Goal: Task Accomplishment & Management: Manage account settings

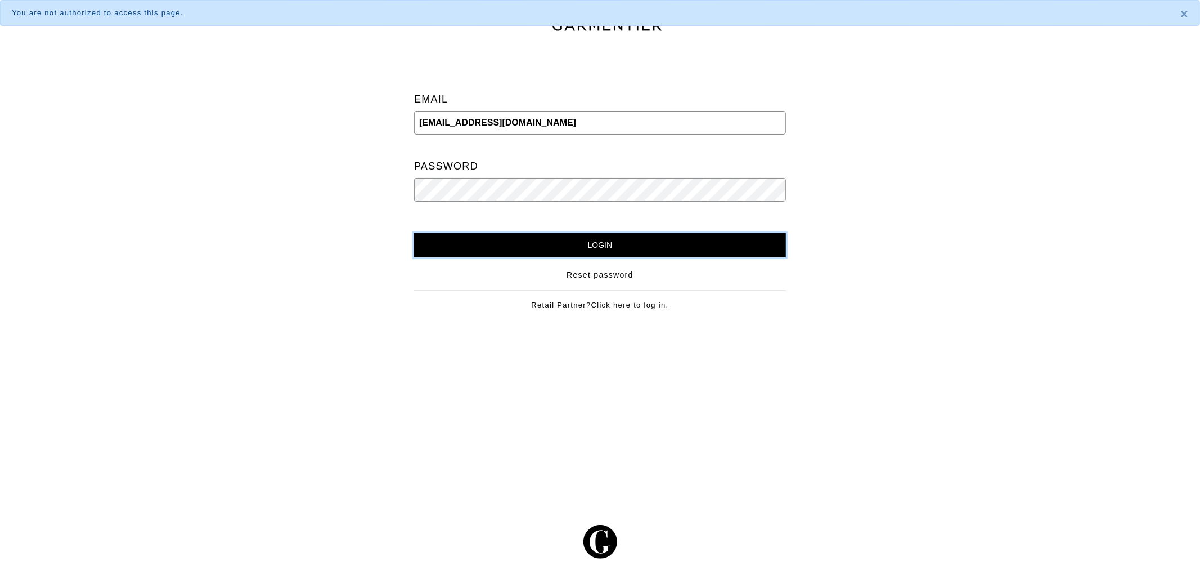
click at [565, 242] on input "Login" at bounding box center [600, 245] width 372 height 24
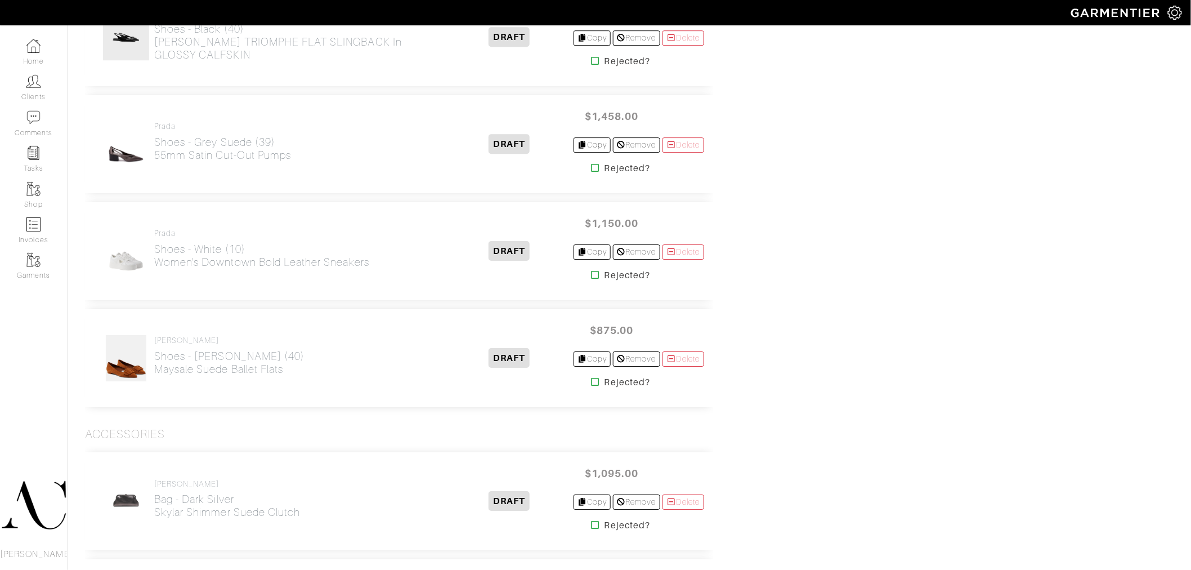
scroll to position [1404, 0]
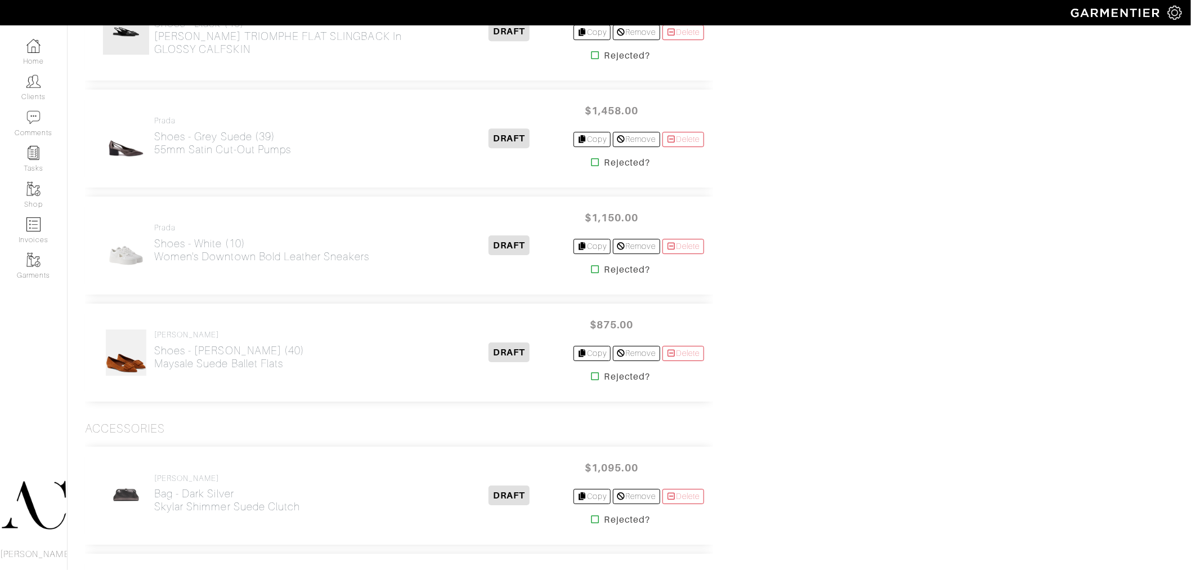
drag, startPoint x: 1194, startPoint y: 33, endPoint x: 1161, endPoint y: 191, distance: 162.3
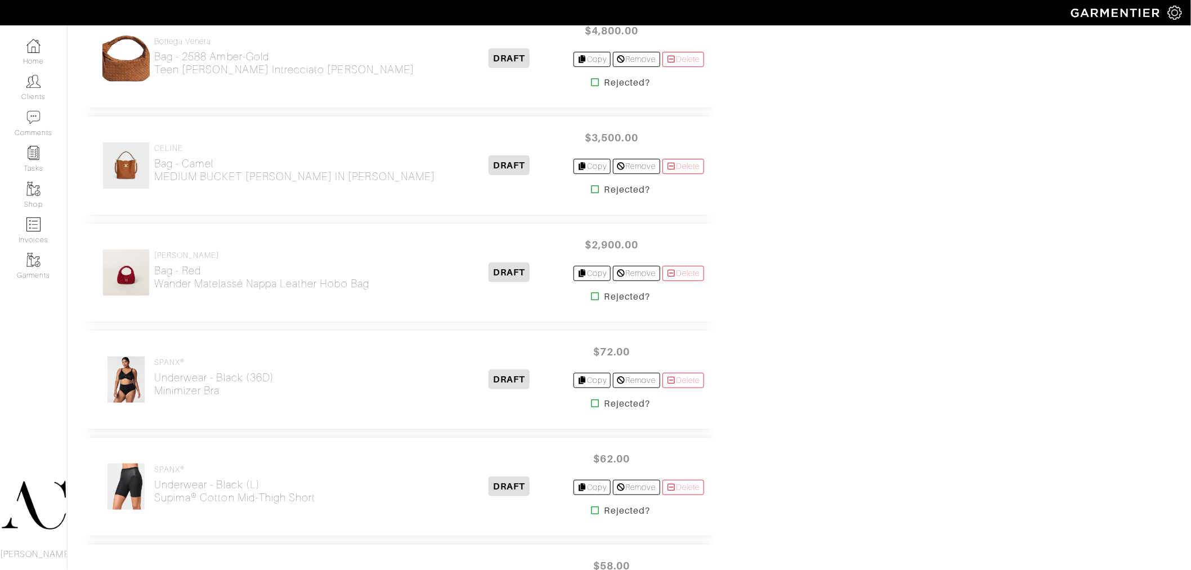
scroll to position [1941, 0]
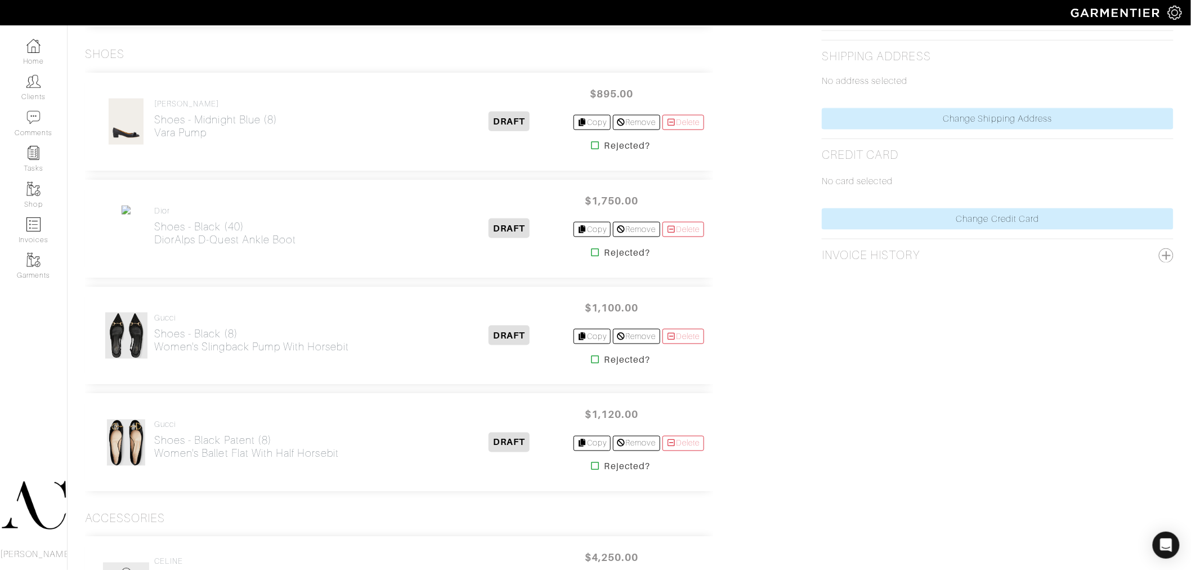
scroll to position [538, 0]
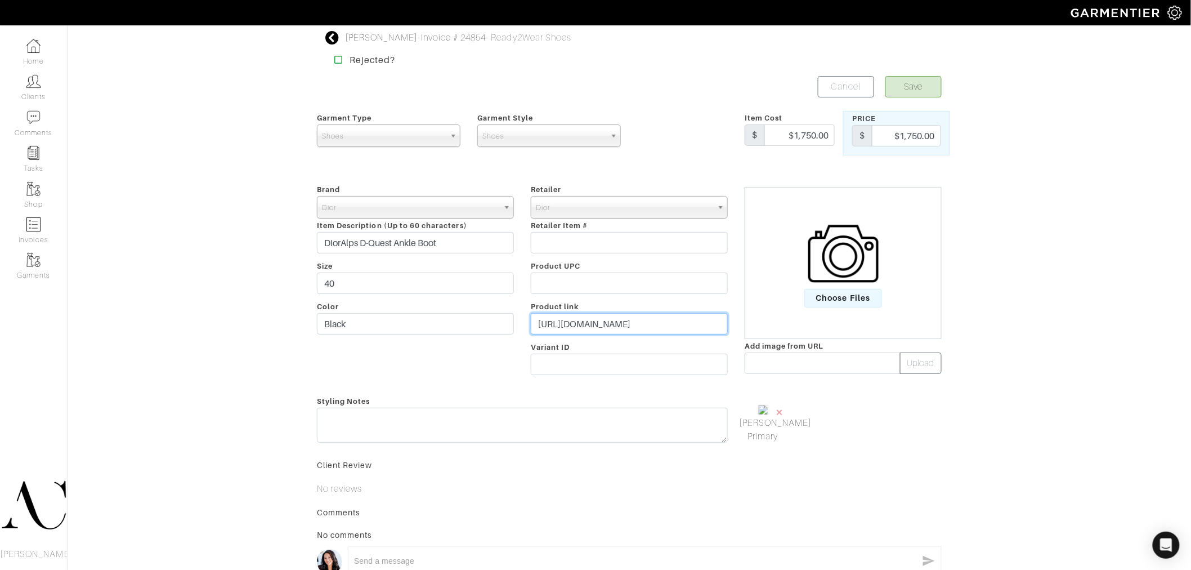
click at [647, 324] on input "https://www.dior.com/en_us/fashion/products/KCT216CFU_S900" at bounding box center [629, 323] width 197 height 21
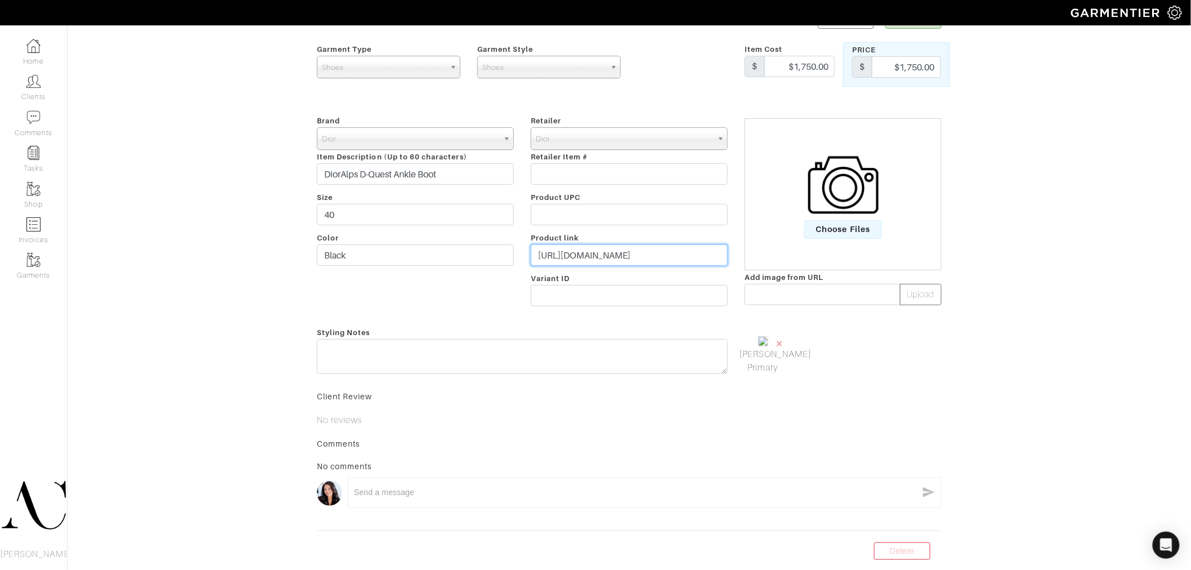
scroll to position [146, 0]
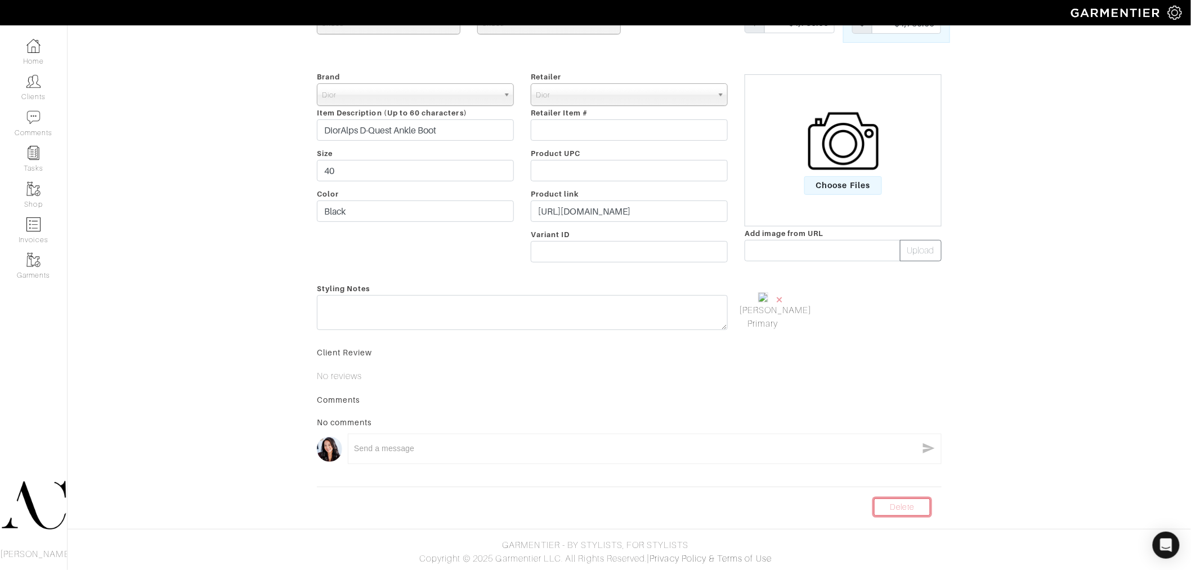
click at [908, 509] on link "Delete" at bounding box center [902, 506] width 56 height 17
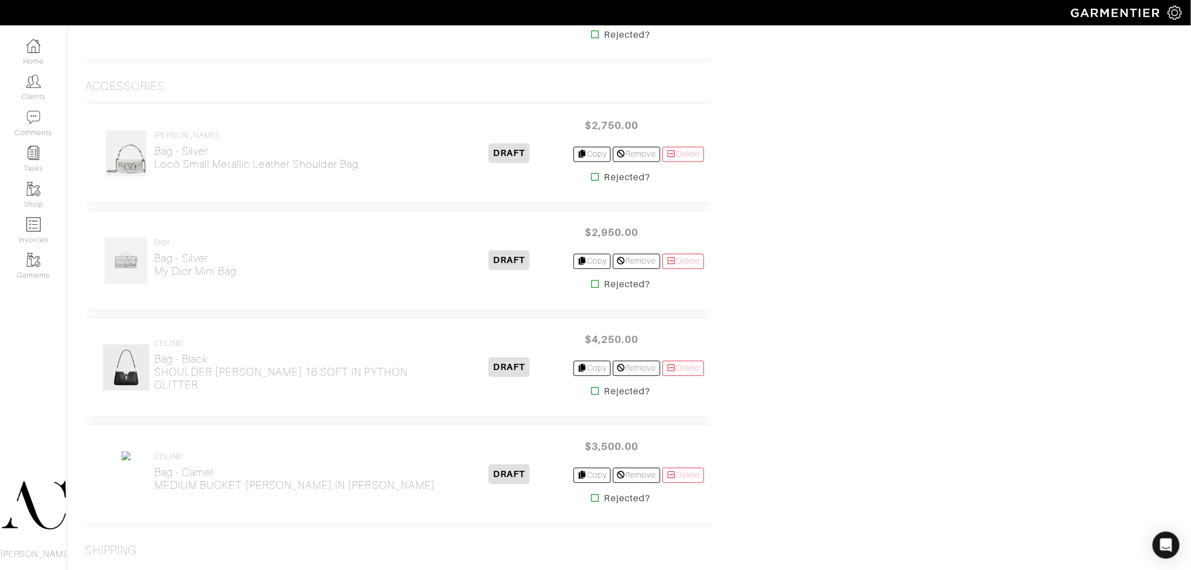
scroll to position [875, 0]
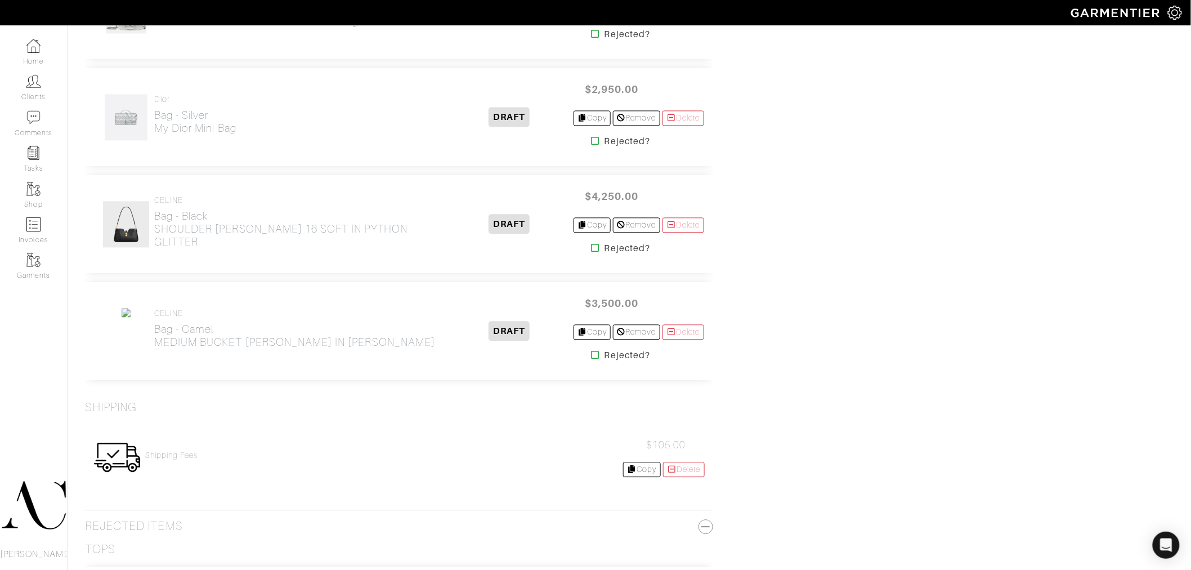
scroll to position [1000, 0]
click at [688, 334] on link "Delete" at bounding box center [683, 328] width 42 height 15
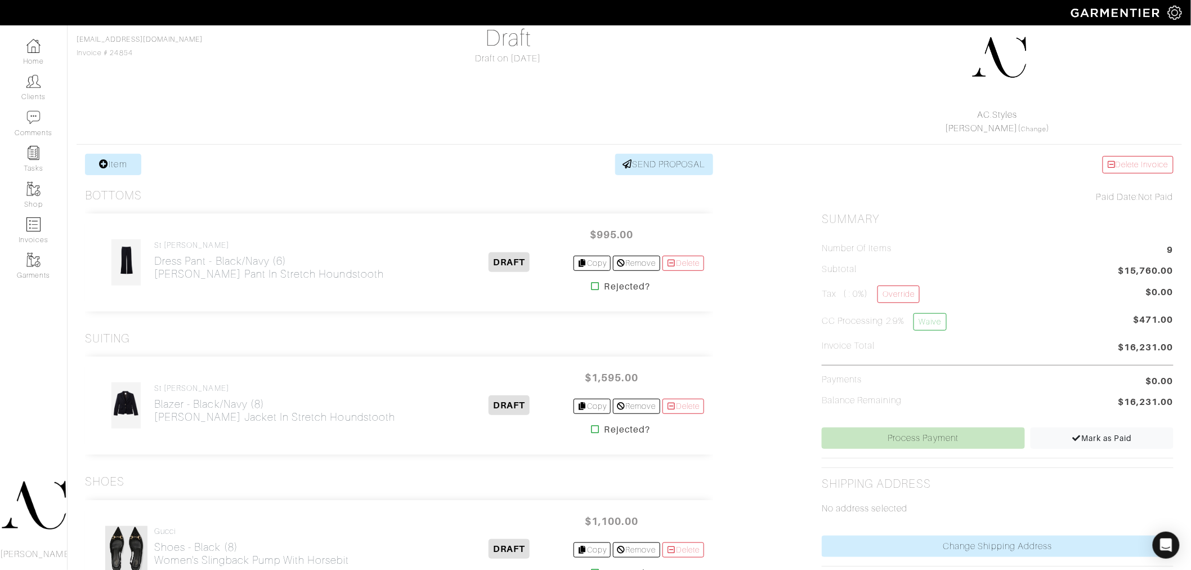
scroll to position [62, 0]
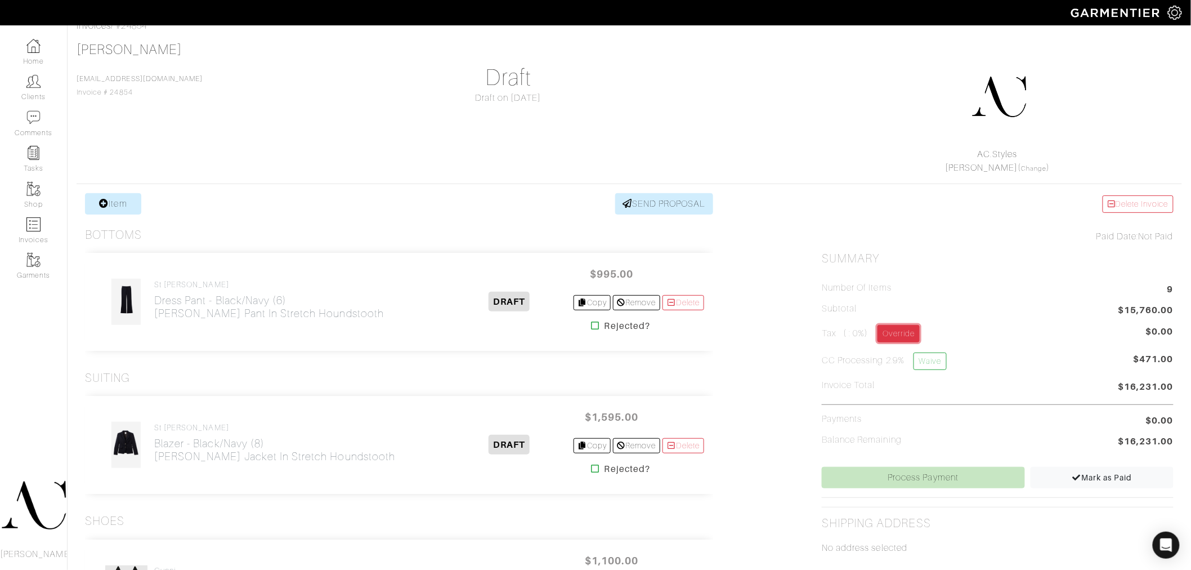
click at [901, 332] on link "Override" at bounding box center [898, 333] width 42 height 17
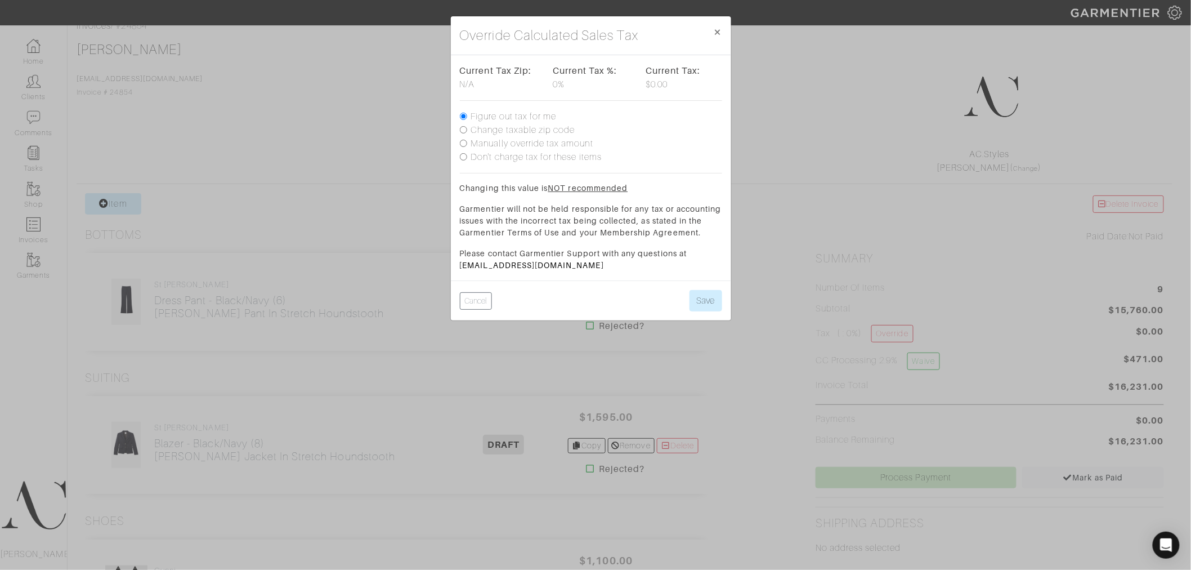
click at [531, 127] on label "Change taxable zip code" at bounding box center [523, 130] width 104 height 14
click at [467, 127] on input "Change taxable zip code" at bounding box center [463, 129] width 7 height 7
radio input "true"
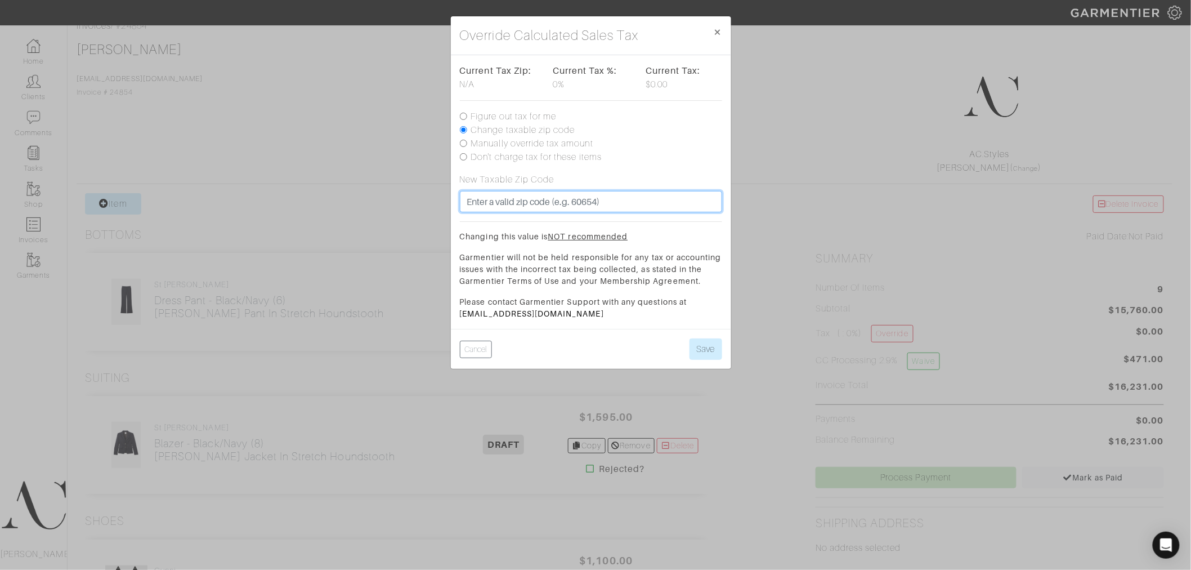
click at [513, 199] on input "text" at bounding box center [591, 201] width 262 height 21
type input "89135"
click at [689, 338] on button "Save" at bounding box center [705, 348] width 33 height 21
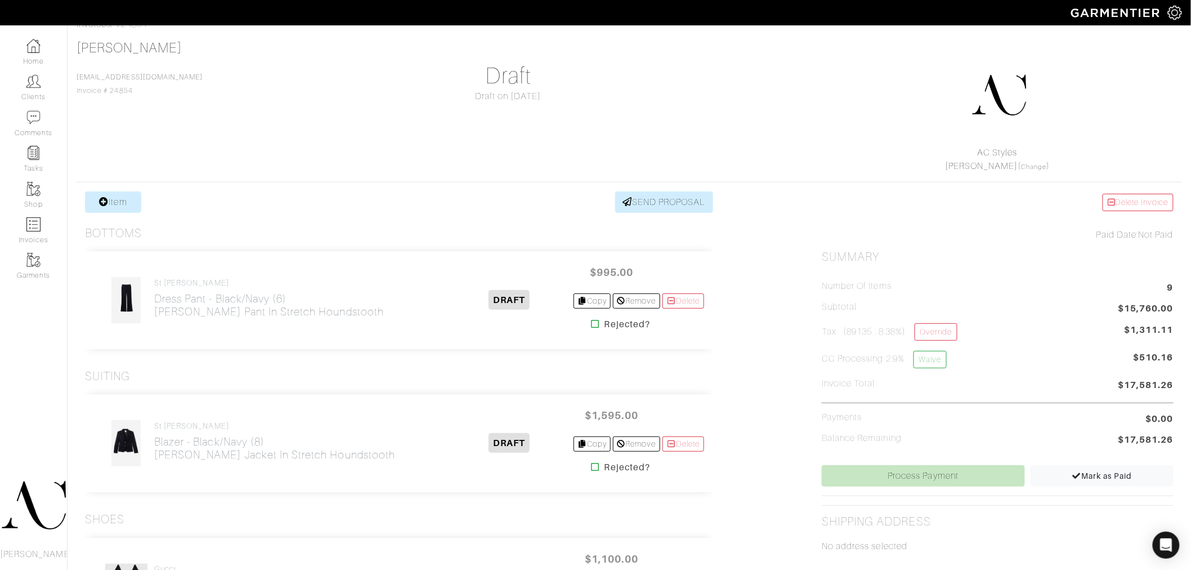
scroll to position [62, 0]
click at [662, 129] on div "[PERSON_NAME] [EMAIL_ADDRESS][DOMAIN_NAME] Invoice # 24854 Draft Draft on [DATE…" at bounding box center [629, 108] width 1105 height 133
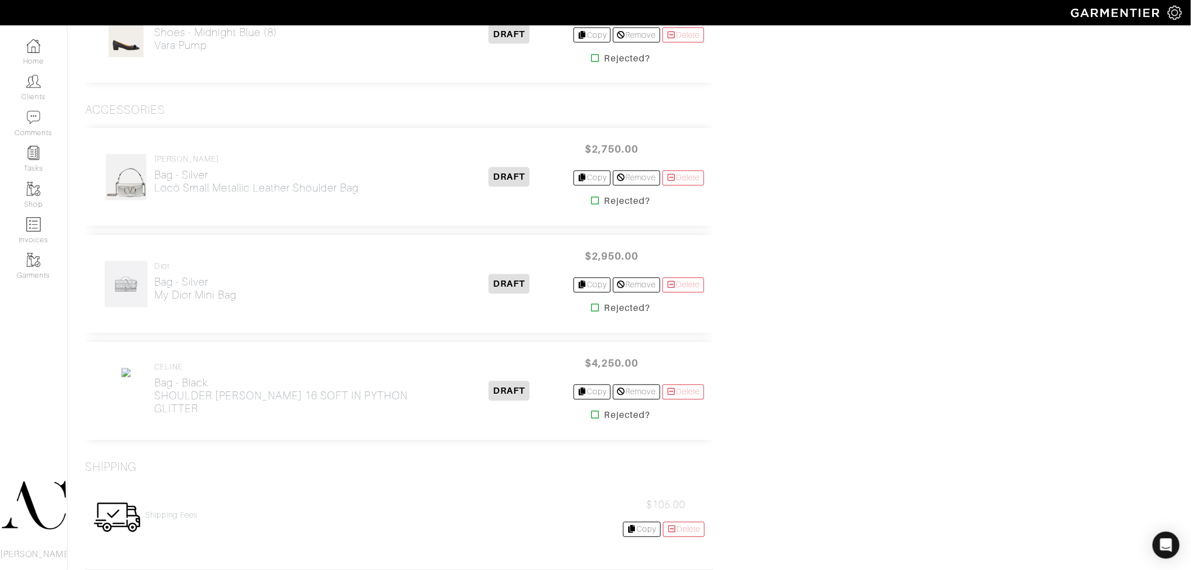
scroll to position [842, 0]
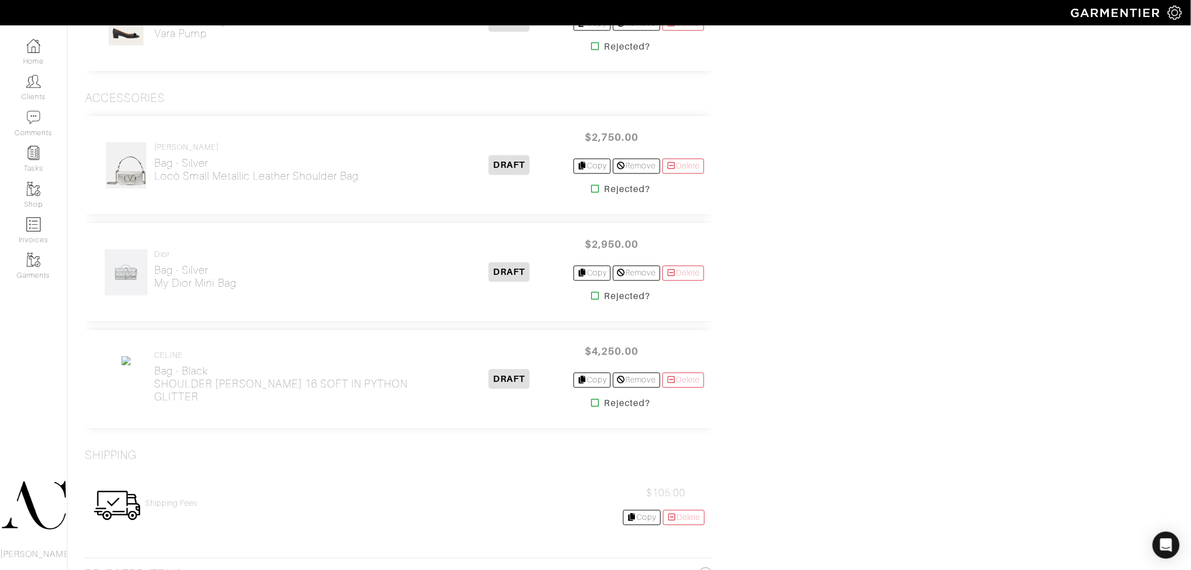
drag, startPoint x: 429, startPoint y: 404, endPoint x: 155, endPoint y: 404, distance: 274.7
click at [155, 404] on div "CELINE Bag - Black SHOULDER [PERSON_NAME] 16 SOFT IN PYTHON GLITTER DRAFT $4,25…" at bounding box center [399, 379] width 628 height 98
copy h2 "SHOULDER [PERSON_NAME] 16 SOFT IN PYTHON GLITTER"
